Goal: Task Accomplishment & Management: Complete application form

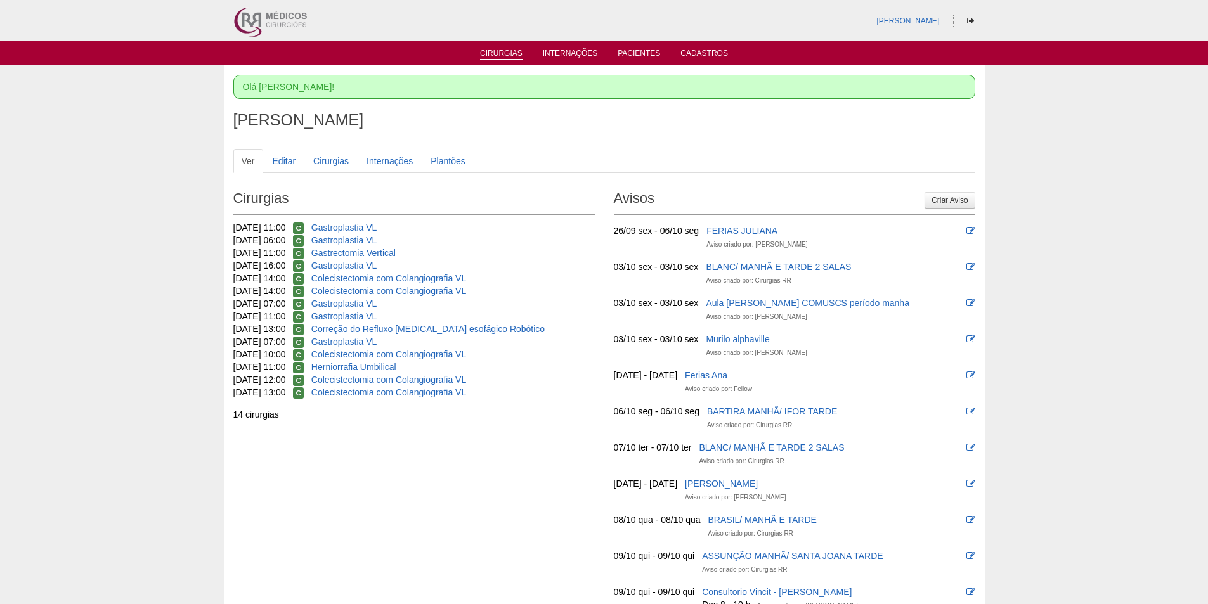
click at [491, 52] on link "Cirurgias" at bounding box center [501, 54] width 42 height 11
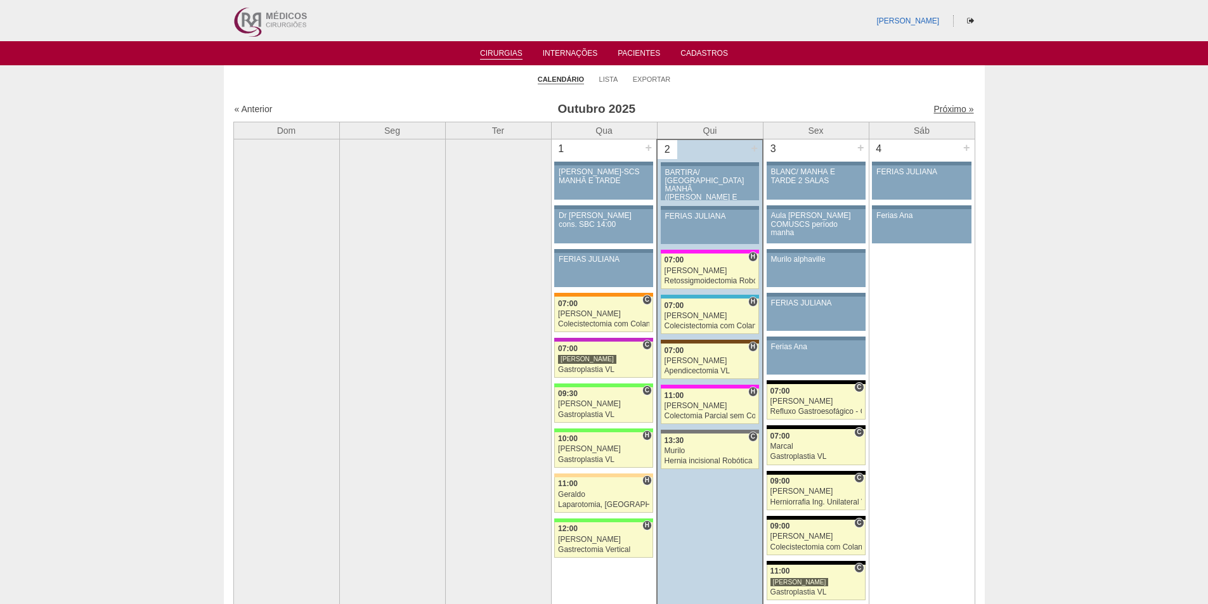
click at [936, 110] on link "Próximo »" at bounding box center [953, 109] width 40 height 10
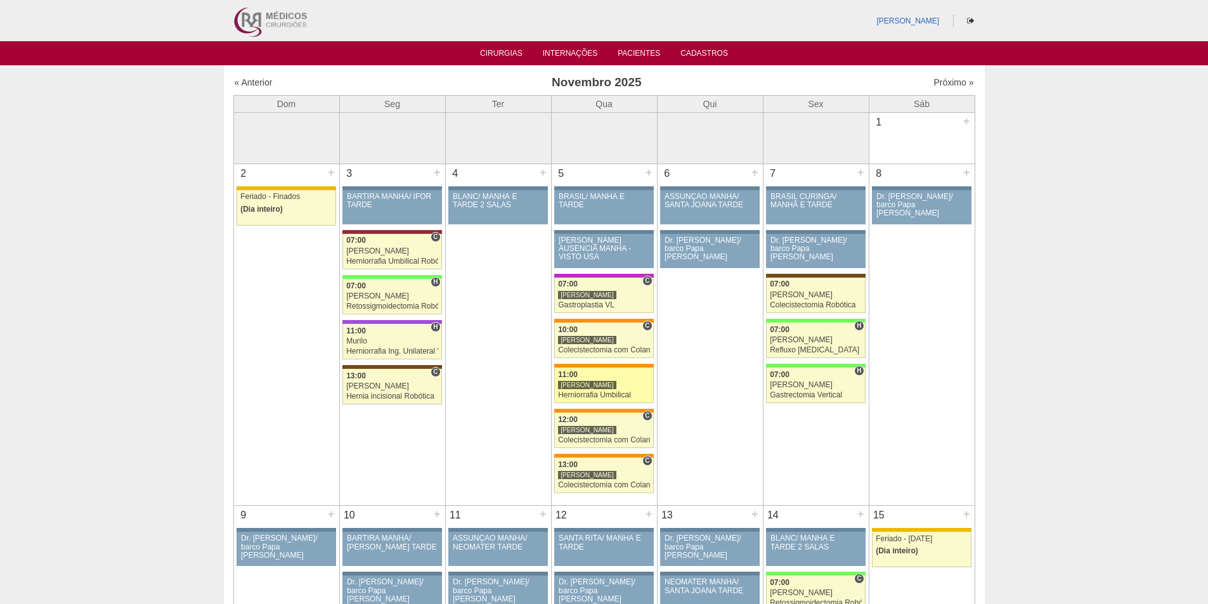
click at [580, 396] on div "Herniorrafia Umbilical" at bounding box center [604, 395] width 92 height 8
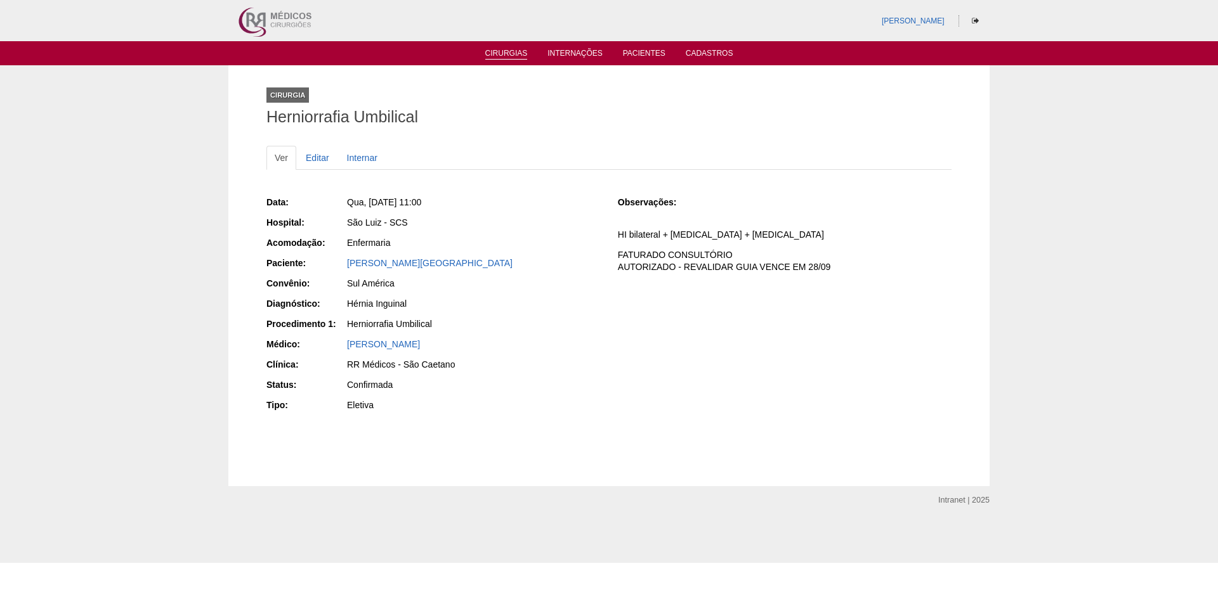
click at [494, 54] on link "Cirurgias" at bounding box center [506, 54] width 42 height 11
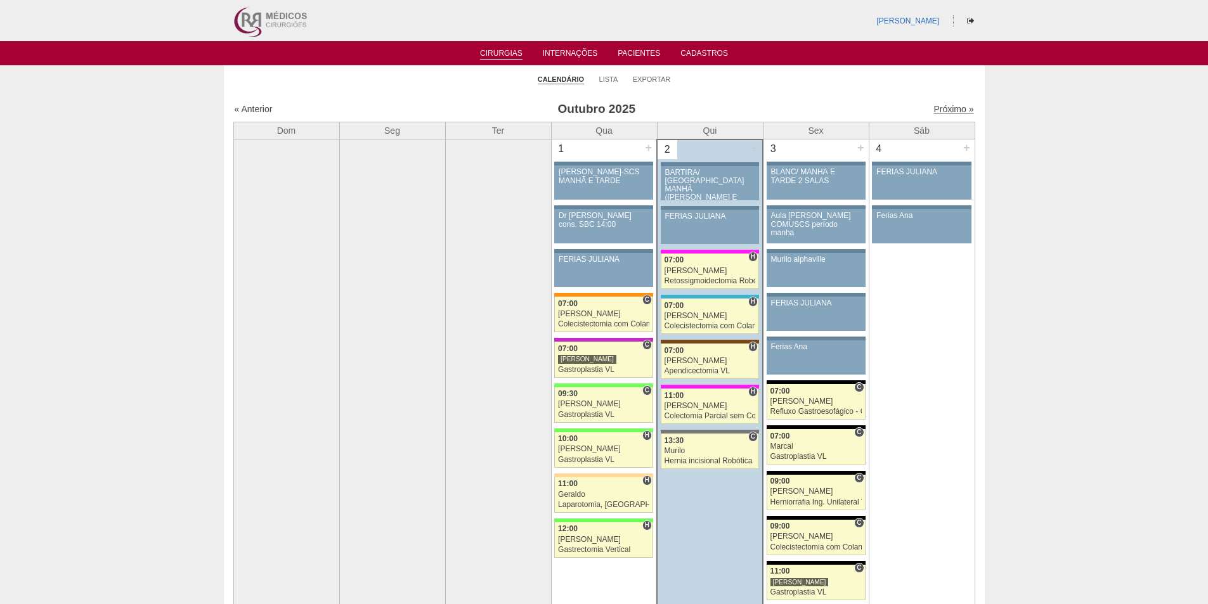
click at [933, 111] on link "Próximo »" at bounding box center [953, 109] width 40 height 10
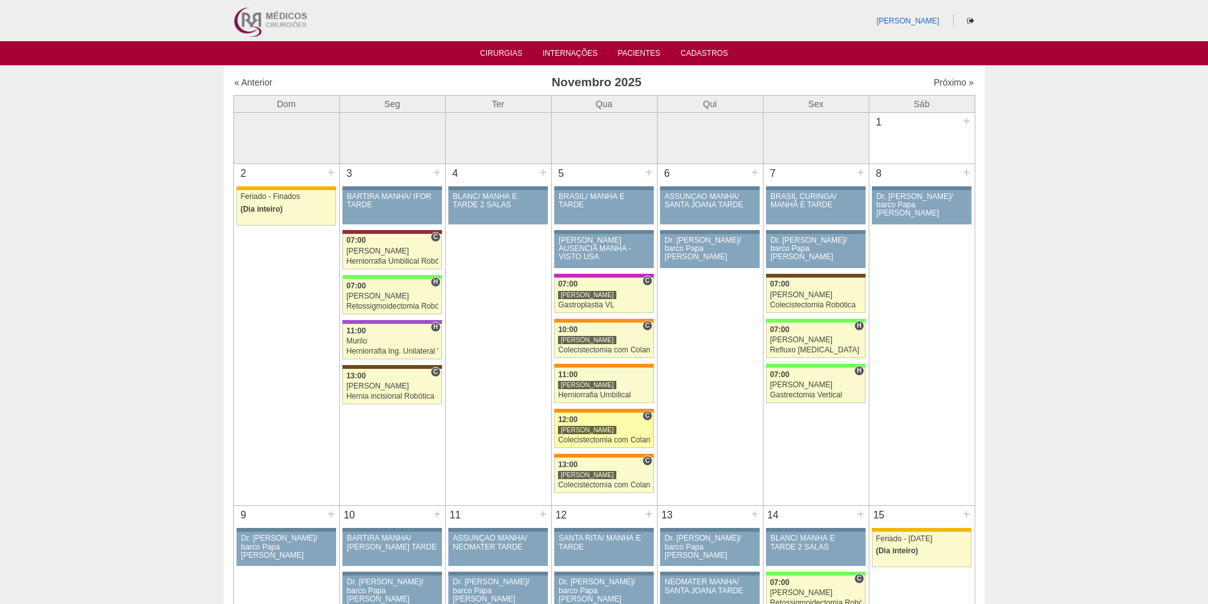
click at [588, 437] on div "Colecistectomia com Colangiografia VL" at bounding box center [604, 440] width 92 height 8
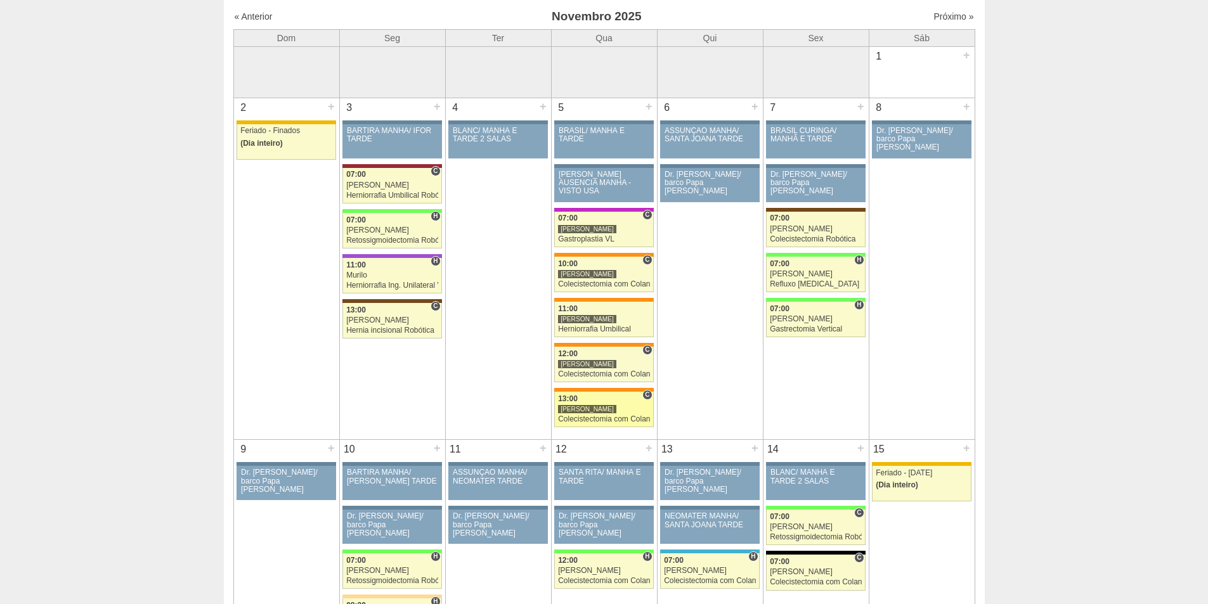
scroll to position [127, 0]
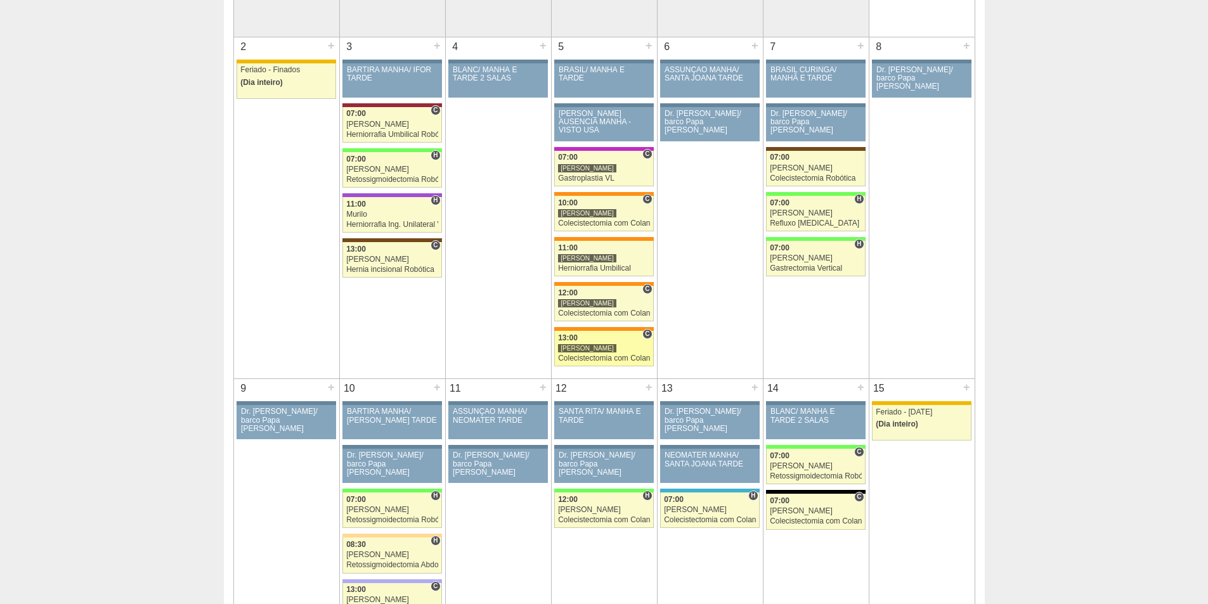
click at [577, 358] on div "Colecistectomia com Colangiografia VL" at bounding box center [604, 358] width 92 height 8
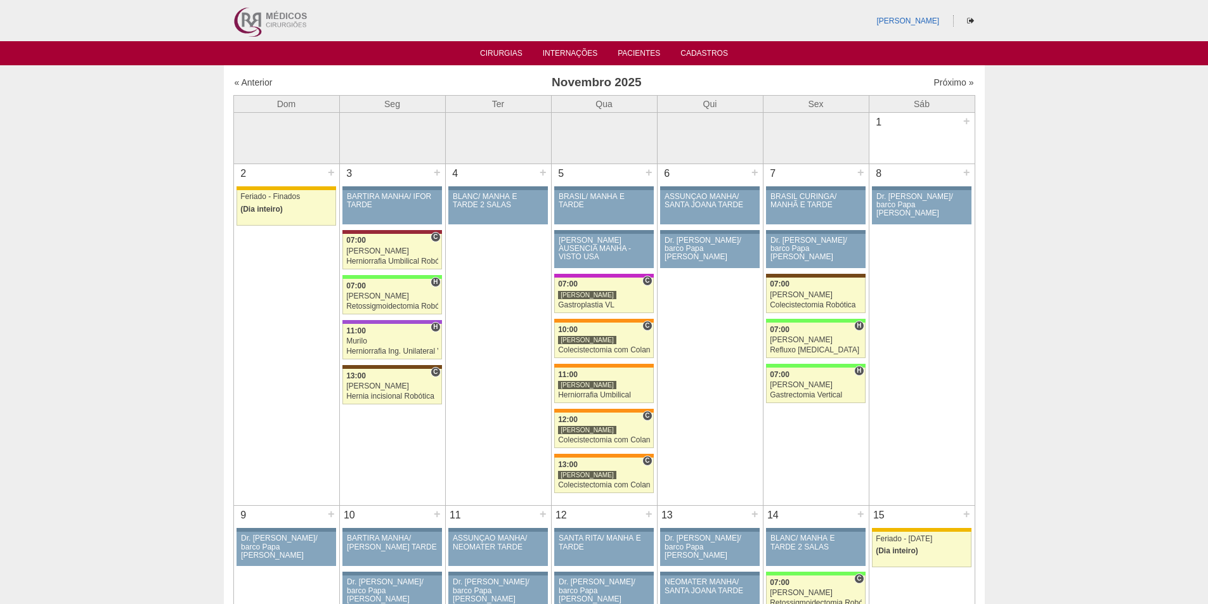
scroll to position [127, 0]
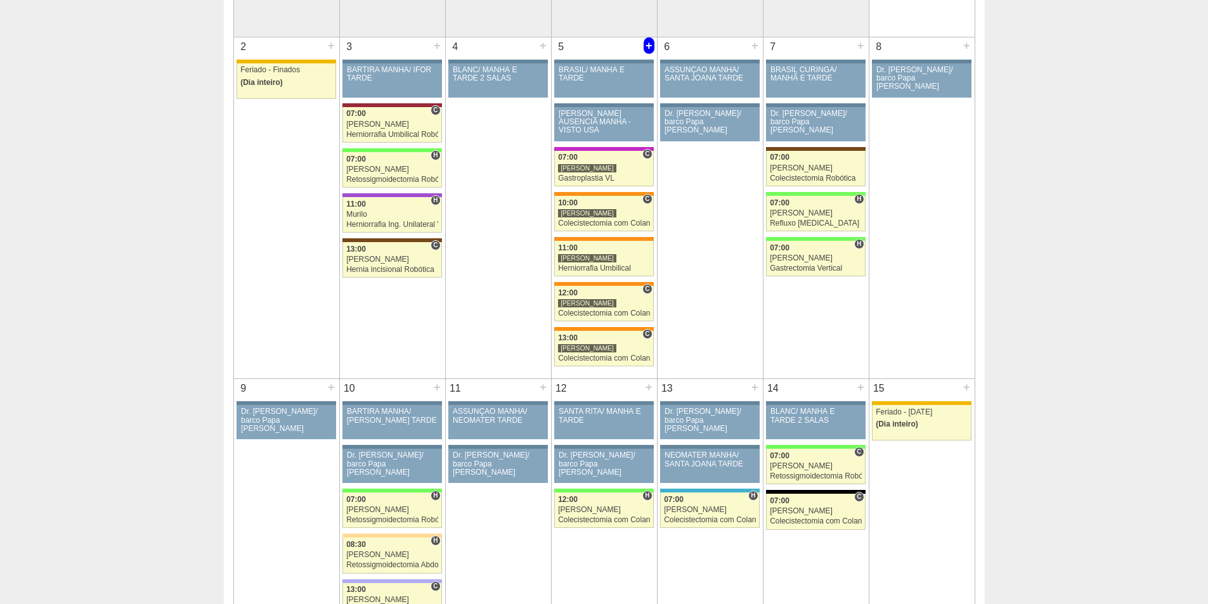
click at [650, 46] on div "+" at bounding box center [649, 45] width 11 height 16
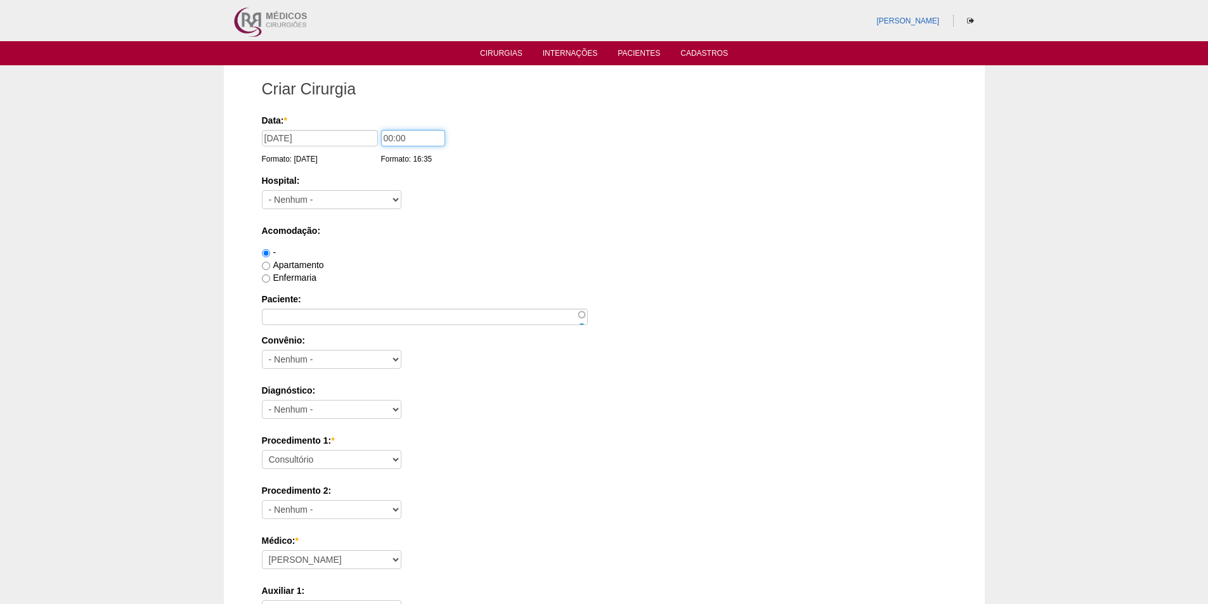
drag, startPoint x: 390, startPoint y: 138, endPoint x: 393, endPoint y: 155, distance: 17.9
click at [389, 140] on input "00:00" at bounding box center [413, 138] width 64 height 16
type input "11:00"
click at [324, 202] on select "- Nenhum - 9 de Julho Albert Einstein Alvorada América Assunção Bartira Benefic…" at bounding box center [332, 199] width 140 height 19
select select "46"
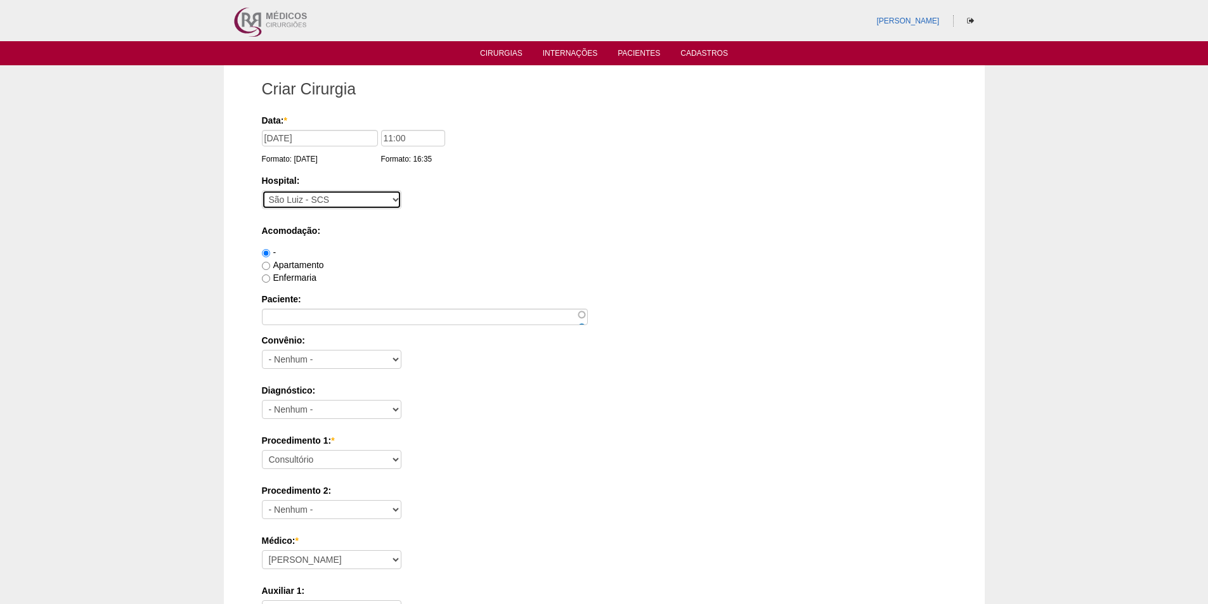
click at [262, 190] on select "- Nenhum - 9 de Julho Albert Einstein Alvorada América Assunção Bartira Benefic…" at bounding box center [332, 199] width 140 height 19
click at [267, 266] on input "Apartamento" at bounding box center [266, 266] width 8 height 8
radio input "true"
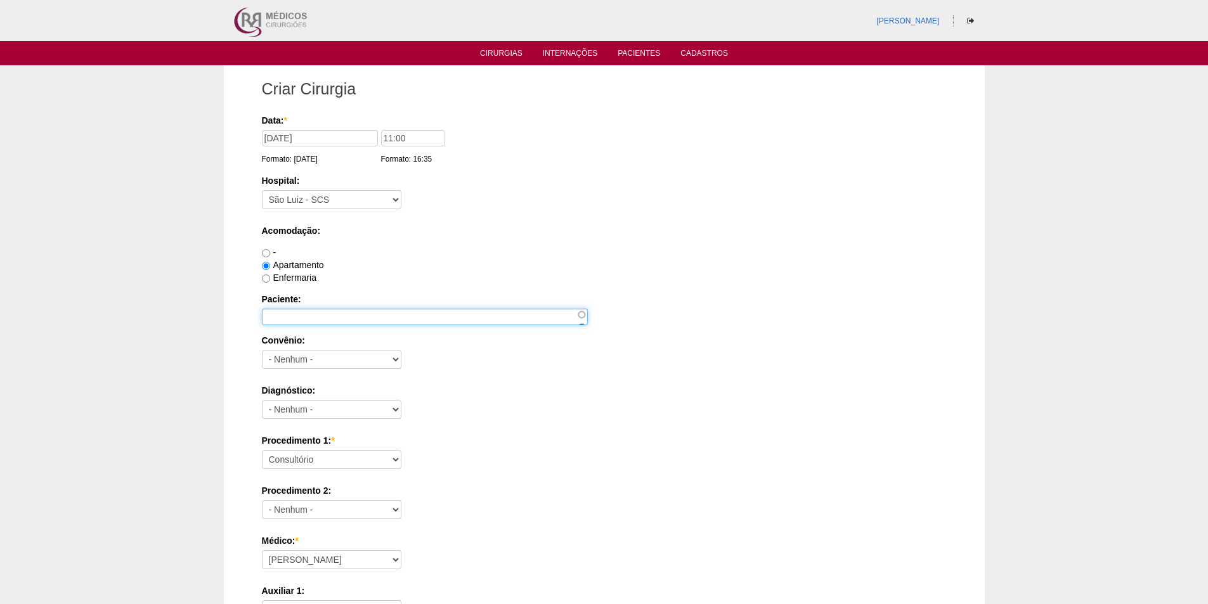
click at [317, 313] on input "Paciente:" at bounding box center [425, 317] width 326 height 16
paste input "Bruna Gomes de Lima"
type input "Bruna Gomes de Lima"
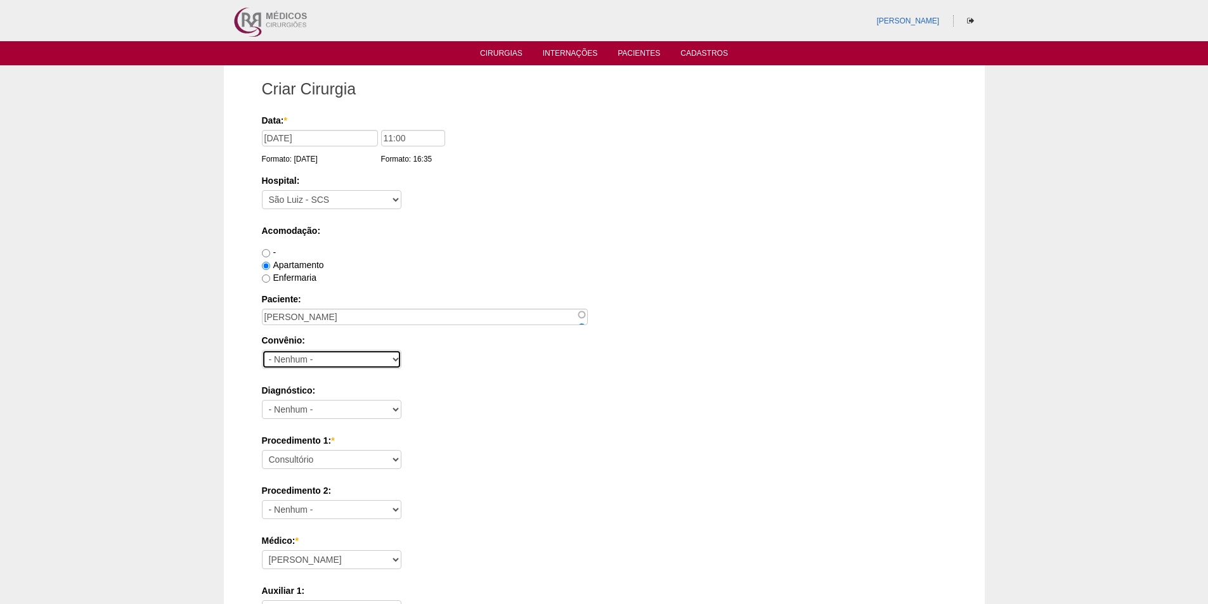
click at [314, 362] on select "- Nenhum - Abet Afresp Allianz Amil Blue Life Caasp Cabesp Caixa de Pensões Car…" at bounding box center [332, 359] width 140 height 19
click at [306, 362] on select "- Nenhum - Abet Afresp Allianz Amil Blue Life Caasp Cabesp Caixa de Pensões Car…" at bounding box center [332, 359] width 140 height 19
select select "9803"
click at [262, 350] on select "- Nenhum - Abet Afresp Allianz Amil Blue Life Caasp Cabesp Caixa de Pensões Car…" at bounding box center [332, 359] width 140 height 19
click at [289, 412] on select "- Nenhum - Abdome Agudo Abscesso Hepático Abscesso Perianal Abscesso Peritoneal…" at bounding box center [332, 409] width 140 height 19
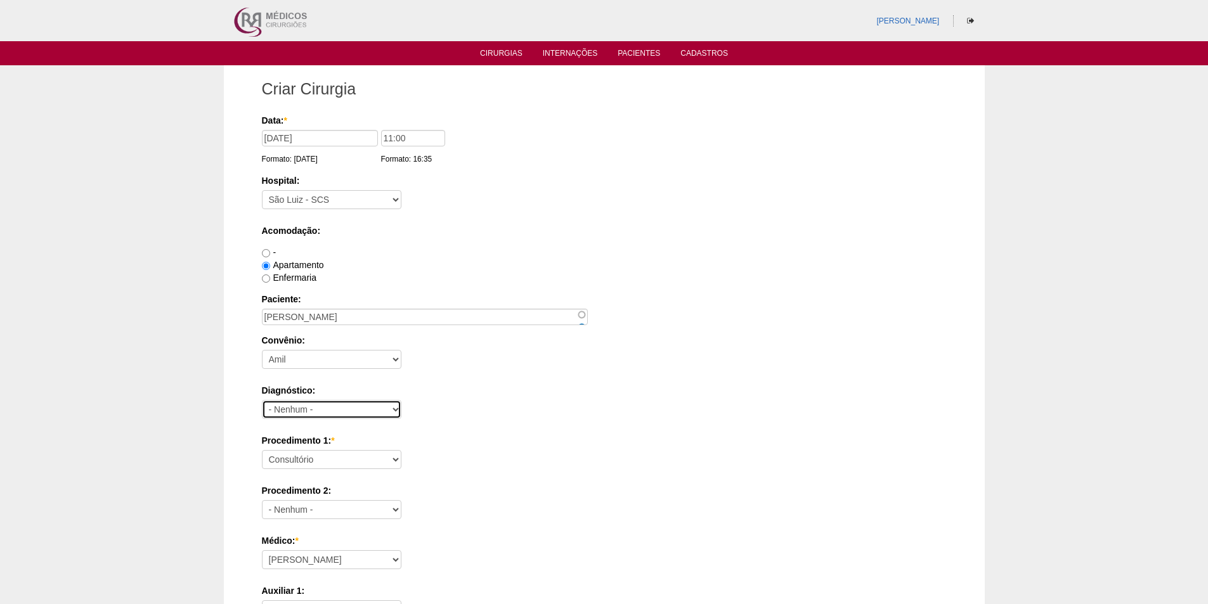
select select "3707"
click at [262, 400] on select "- Nenhum - Abdome Agudo Abscesso Hepático Abscesso Perianal Abscesso Peritoneal…" at bounding box center [332, 409] width 140 height 19
click at [297, 461] on select "Consultório Abscesso Hepático - Drenagem Abscesso perianal Amputação Abdômino P…" at bounding box center [332, 459] width 140 height 19
select select "3710"
click at [262, 450] on select "Consultório Abscesso Hepático - Drenagem Abscesso perianal Amputação Abdômino P…" at bounding box center [332, 459] width 140 height 19
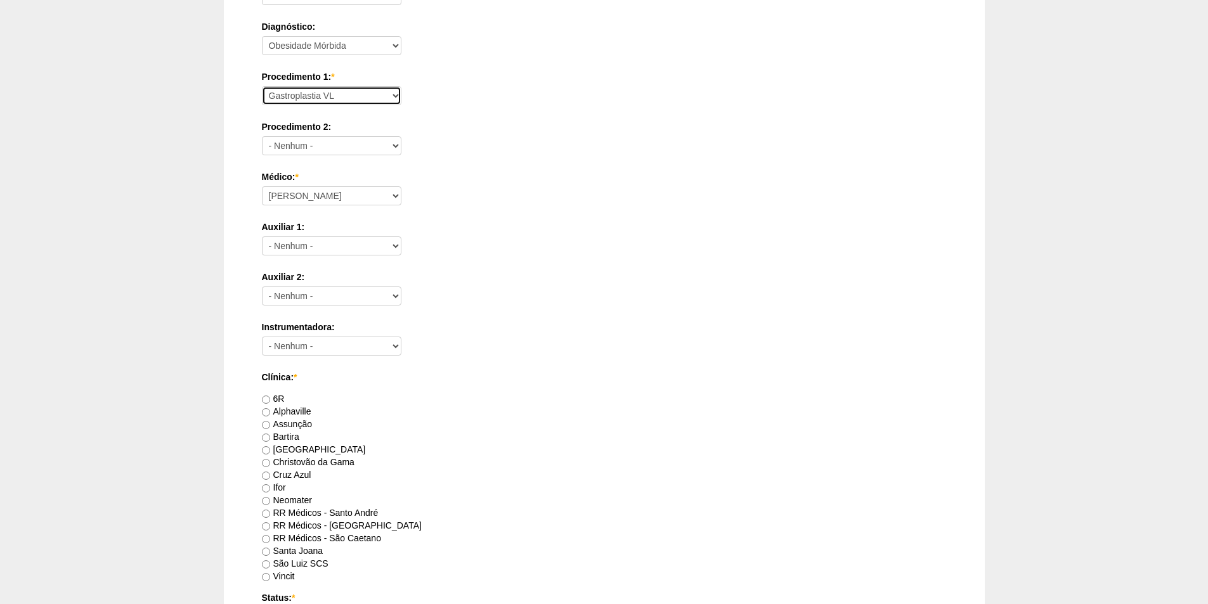
scroll to position [380, 0]
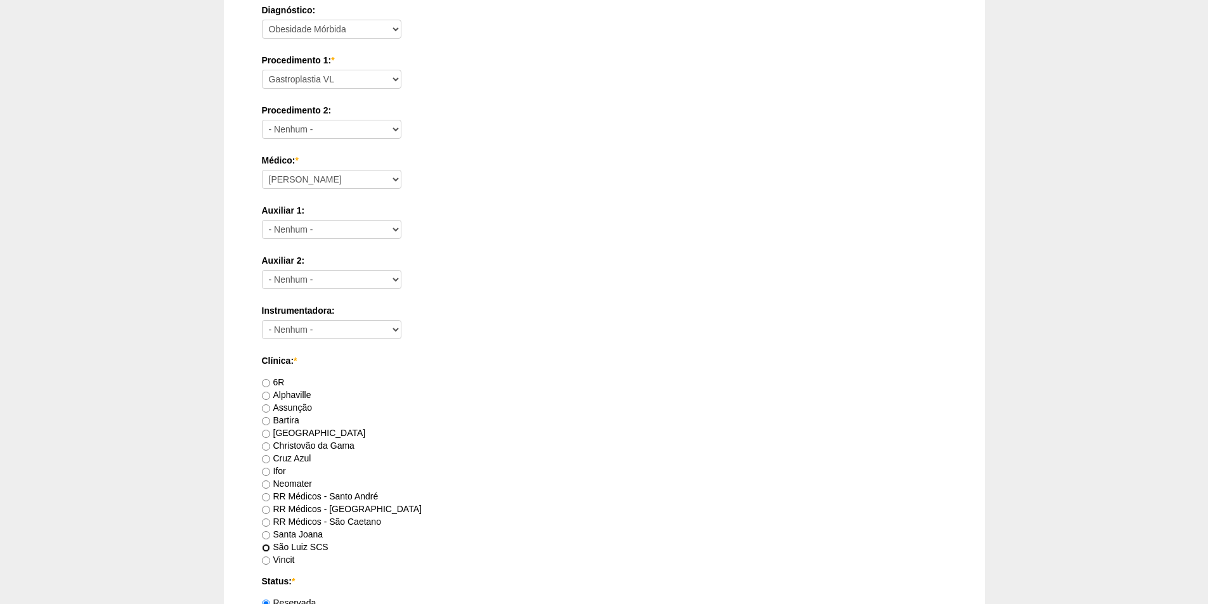
drag, startPoint x: 266, startPoint y: 549, endPoint x: 275, endPoint y: 545, distance: 9.1
click at [266, 549] on input "São Luiz SCS" at bounding box center [266, 548] width 8 height 8
radio input "true"
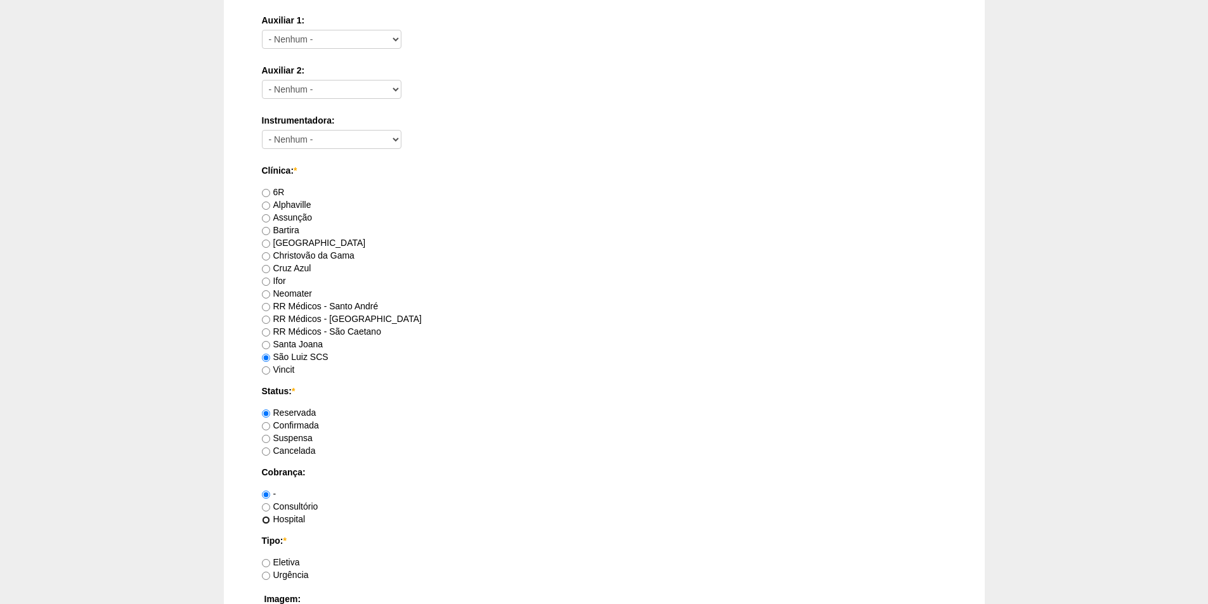
click at [265, 519] on input "Hospital" at bounding box center [266, 520] width 8 height 8
radio input "true"
click at [266, 564] on input "Eletiva" at bounding box center [266, 563] width 8 height 8
radio input "true"
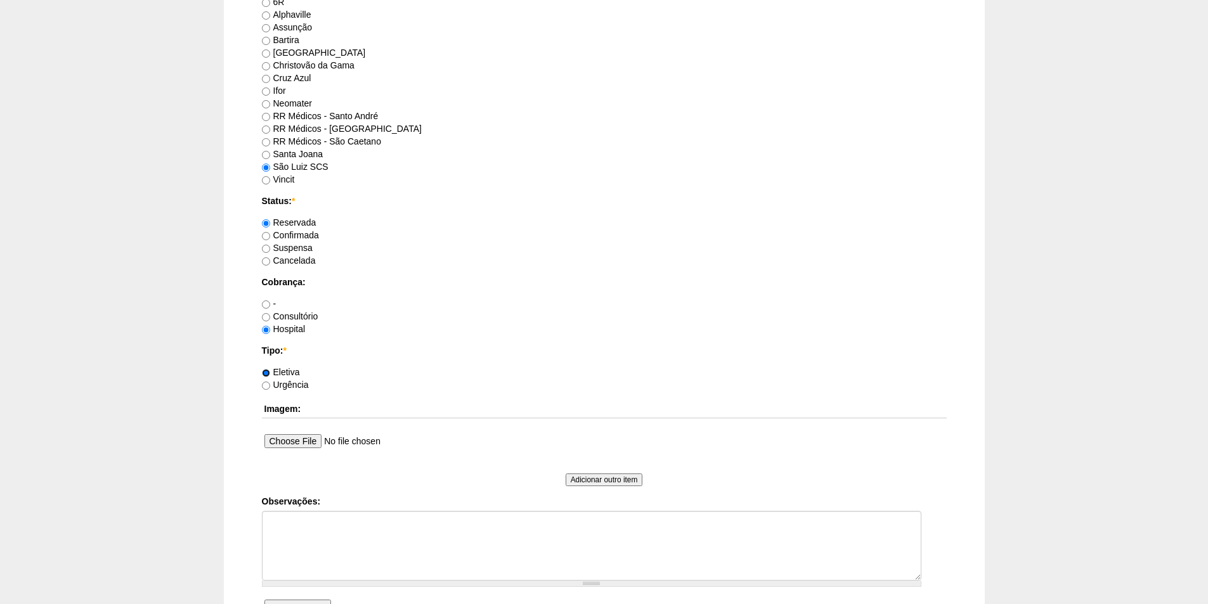
scroll to position [888, 0]
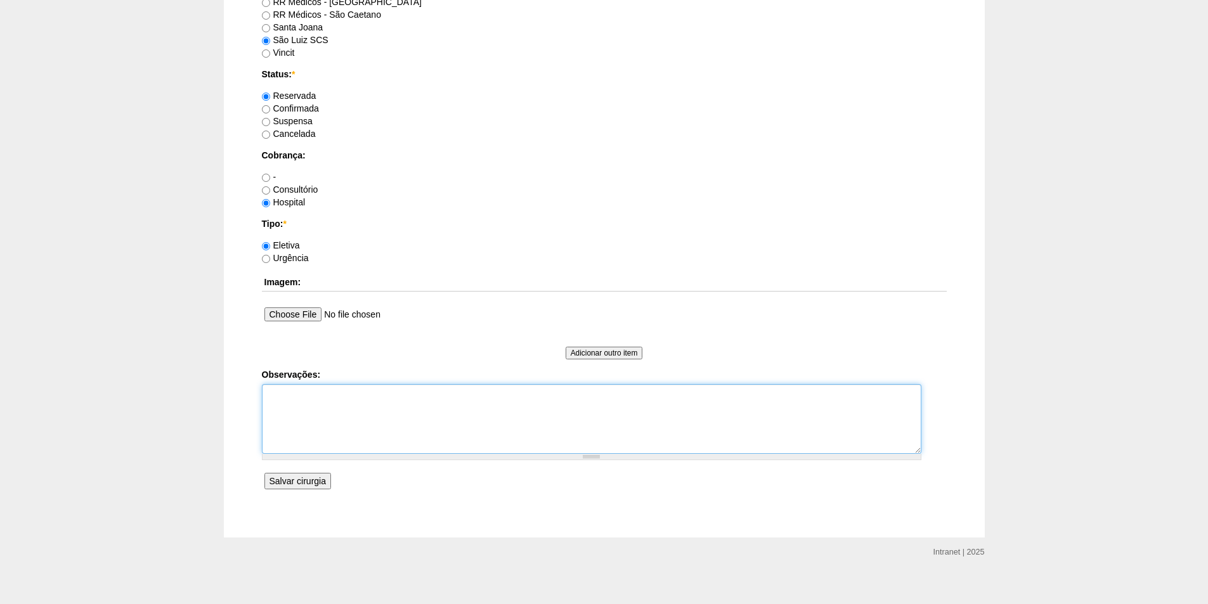
click at [311, 406] on textarea "Observações:" at bounding box center [591, 419] width 659 height 70
type textarea "Agendar em nome da Dra Ana Paula"
click at [304, 481] on input "Salvar cirurgia" at bounding box center [297, 481] width 67 height 16
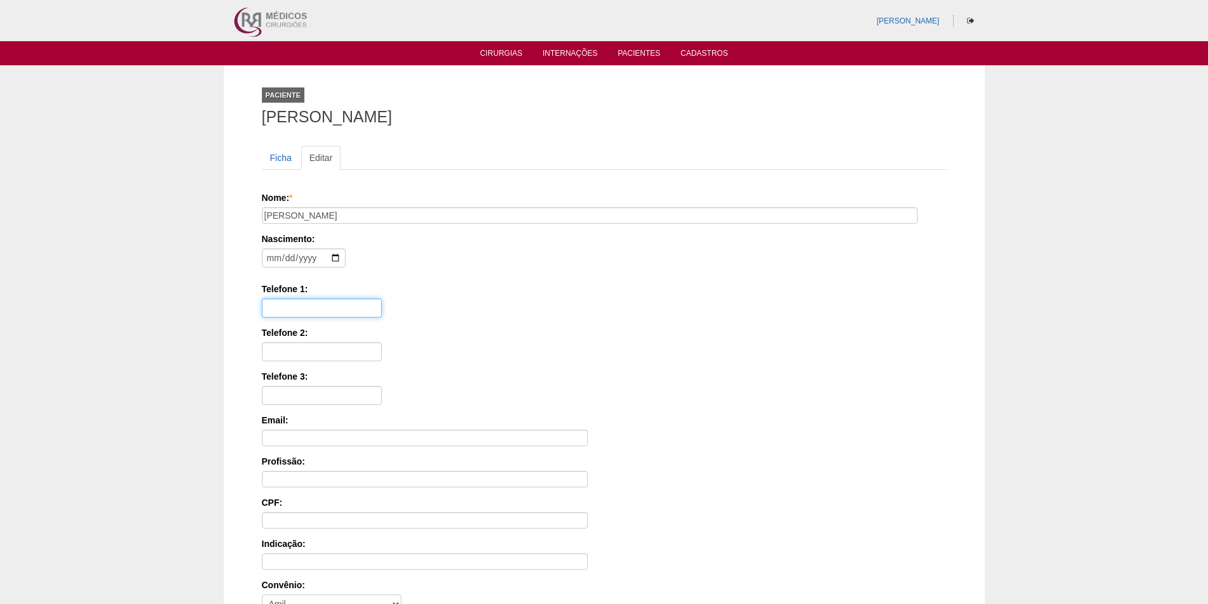
click at [285, 303] on input "Telefone 1:" at bounding box center [322, 308] width 120 height 19
paste input "99329-3030"
type input "1199329-3030"
click at [267, 256] on input "date" at bounding box center [304, 258] width 84 height 19
type input "1991-02-21"
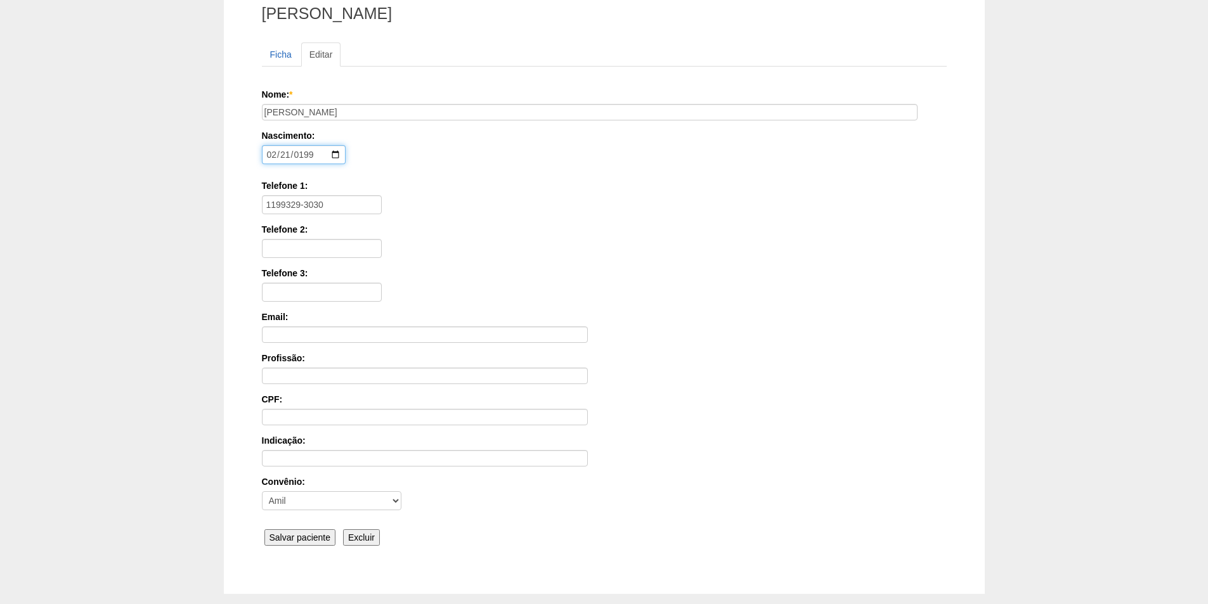
scroll to position [170, 0]
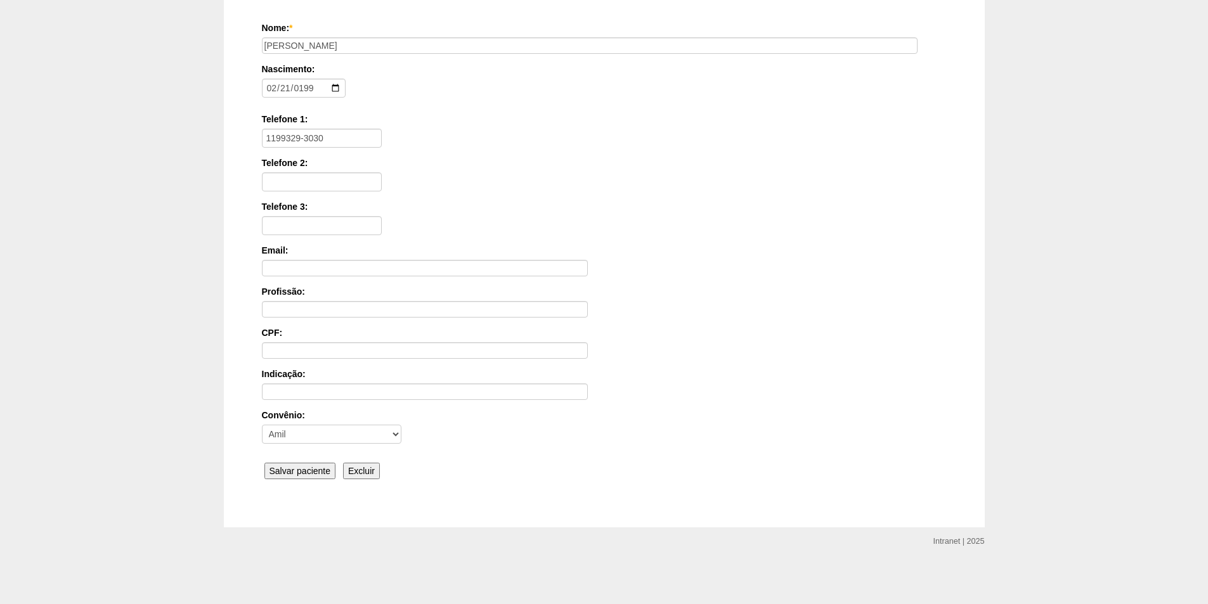
click at [297, 470] on input "Salvar paciente" at bounding box center [300, 471] width 72 height 16
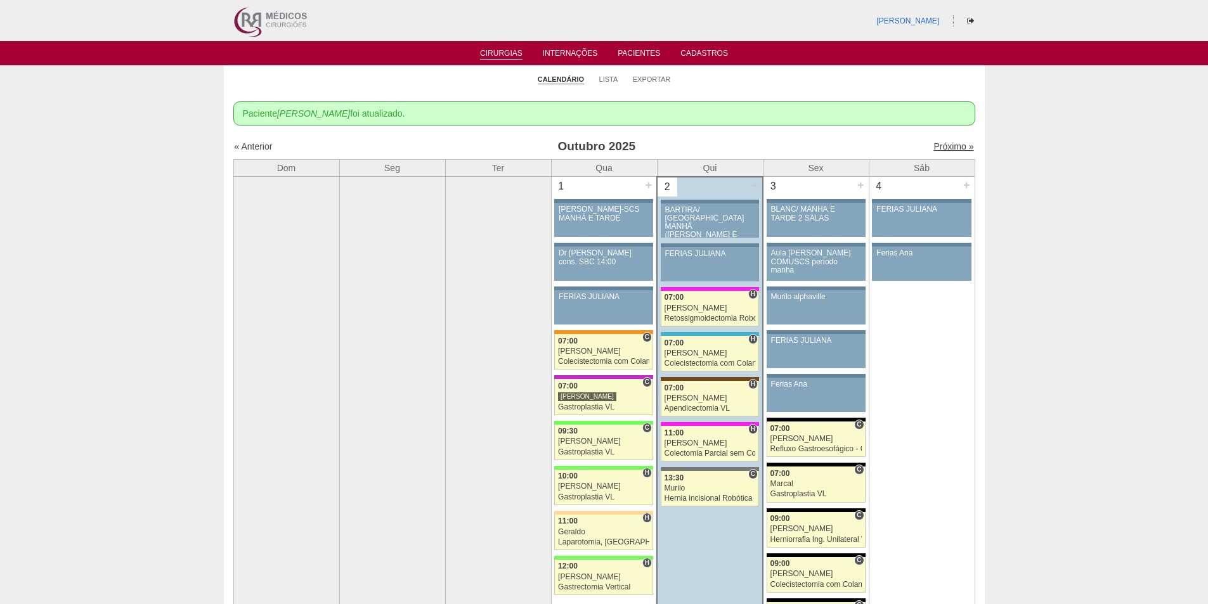
click at [940, 146] on link "Próximo »" at bounding box center [953, 146] width 40 height 10
